Goal: Entertainment & Leisure: Consume media (video, audio)

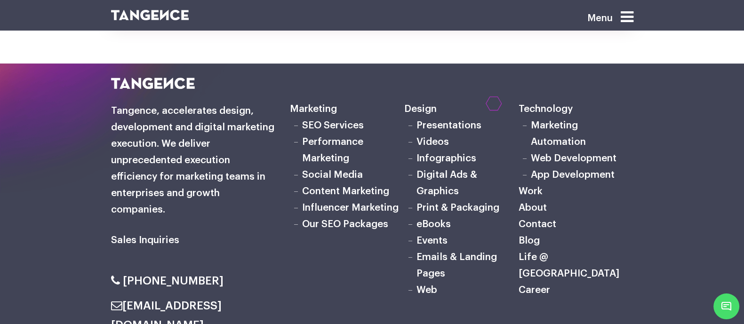
scroll to position [5177, 0]
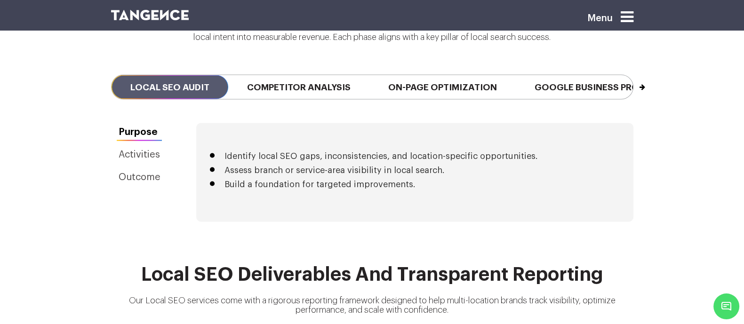
scroll to position [2204, 0]
click at [111, 145] on link "Activities" at bounding box center [139, 154] width 57 height 18
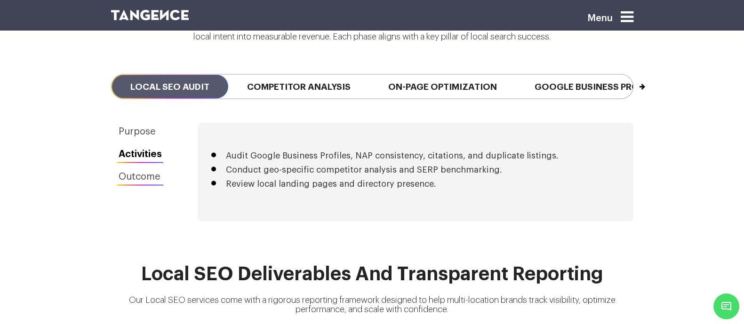
click at [111, 167] on link "Outcome" at bounding box center [140, 176] width 58 height 18
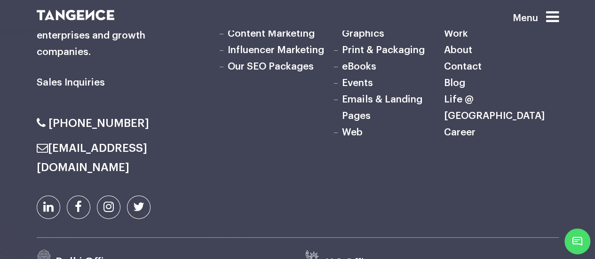
scroll to position [4940, 0]
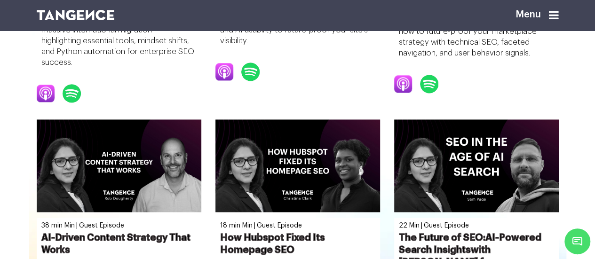
scroll to position [604, 0]
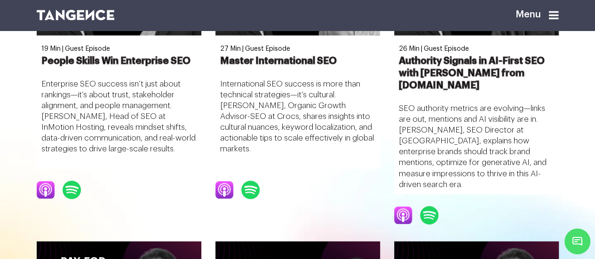
scroll to position [727, 0]
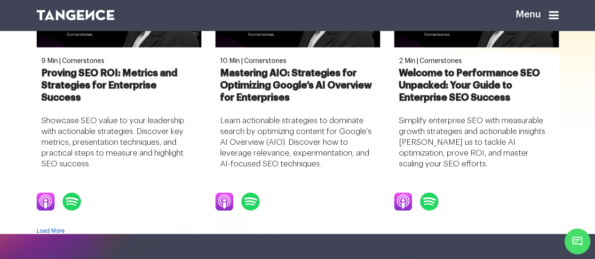
click at [64, 228] on link "Load More" at bounding box center [51, 231] width 28 height 6
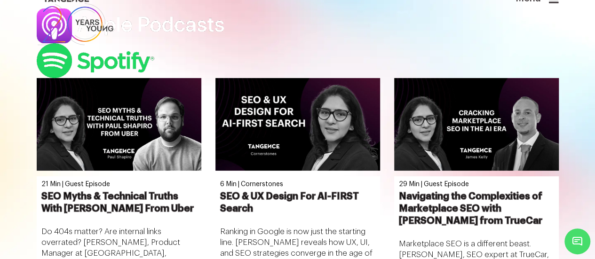
scroll to position [0, 0]
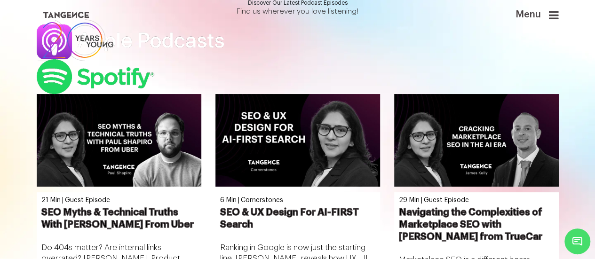
click at [557, 19] on icon at bounding box center [554, 14] width 10 height 11
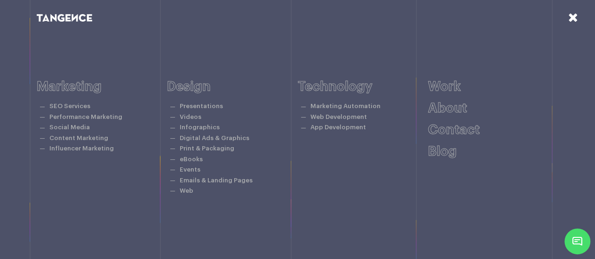
click at [571, 19] on icon at bounding box center [573, 17] width 10 height 12
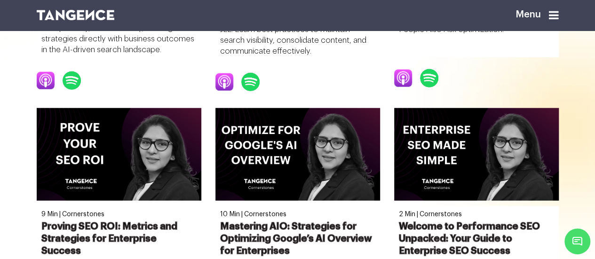
scroll to position [1137, 0]
